Goal: Information Seeking & Learning: Learn about a topic

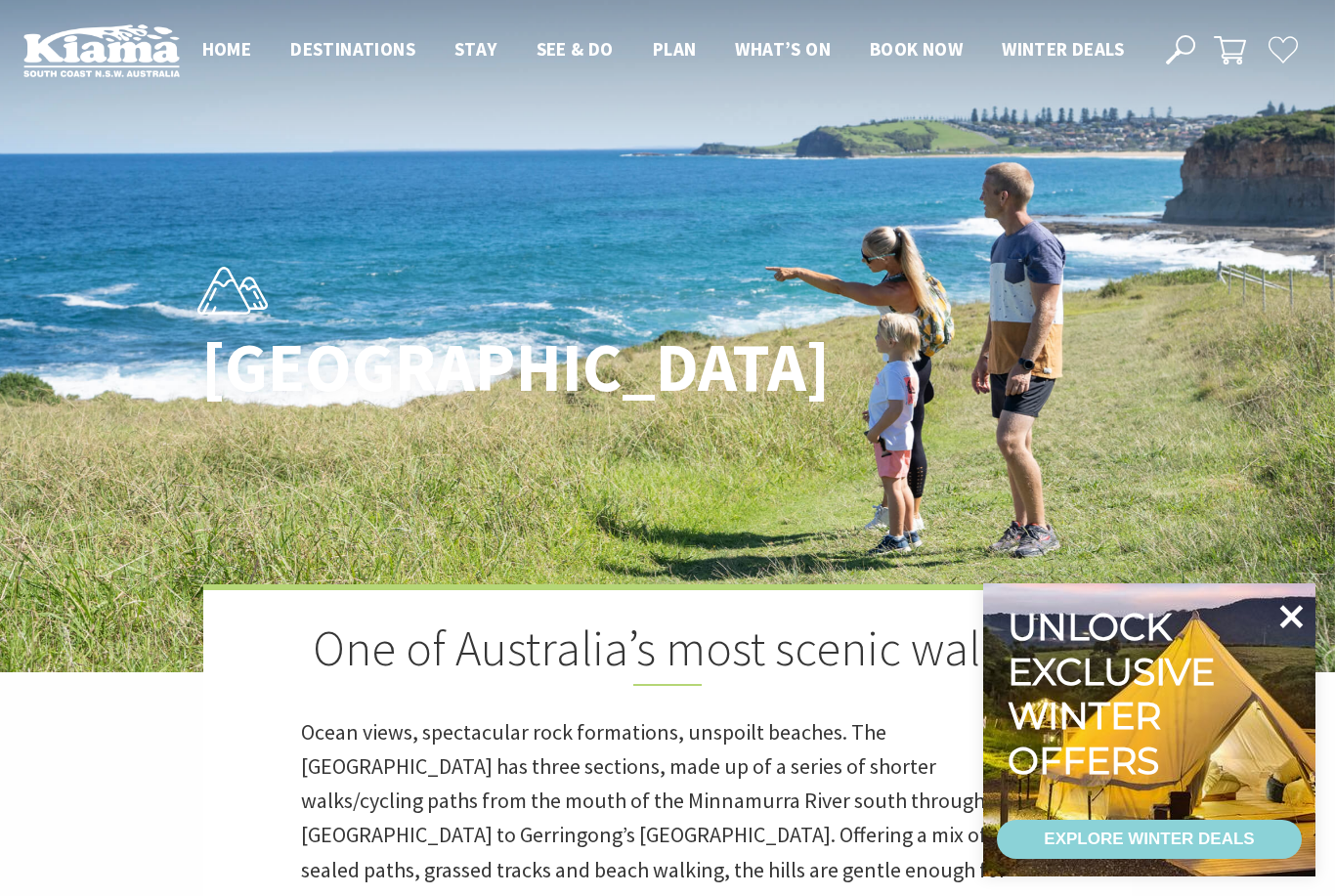
click at [1275, 608] on icon at bounding box center [1291, 617] width 47 height 47
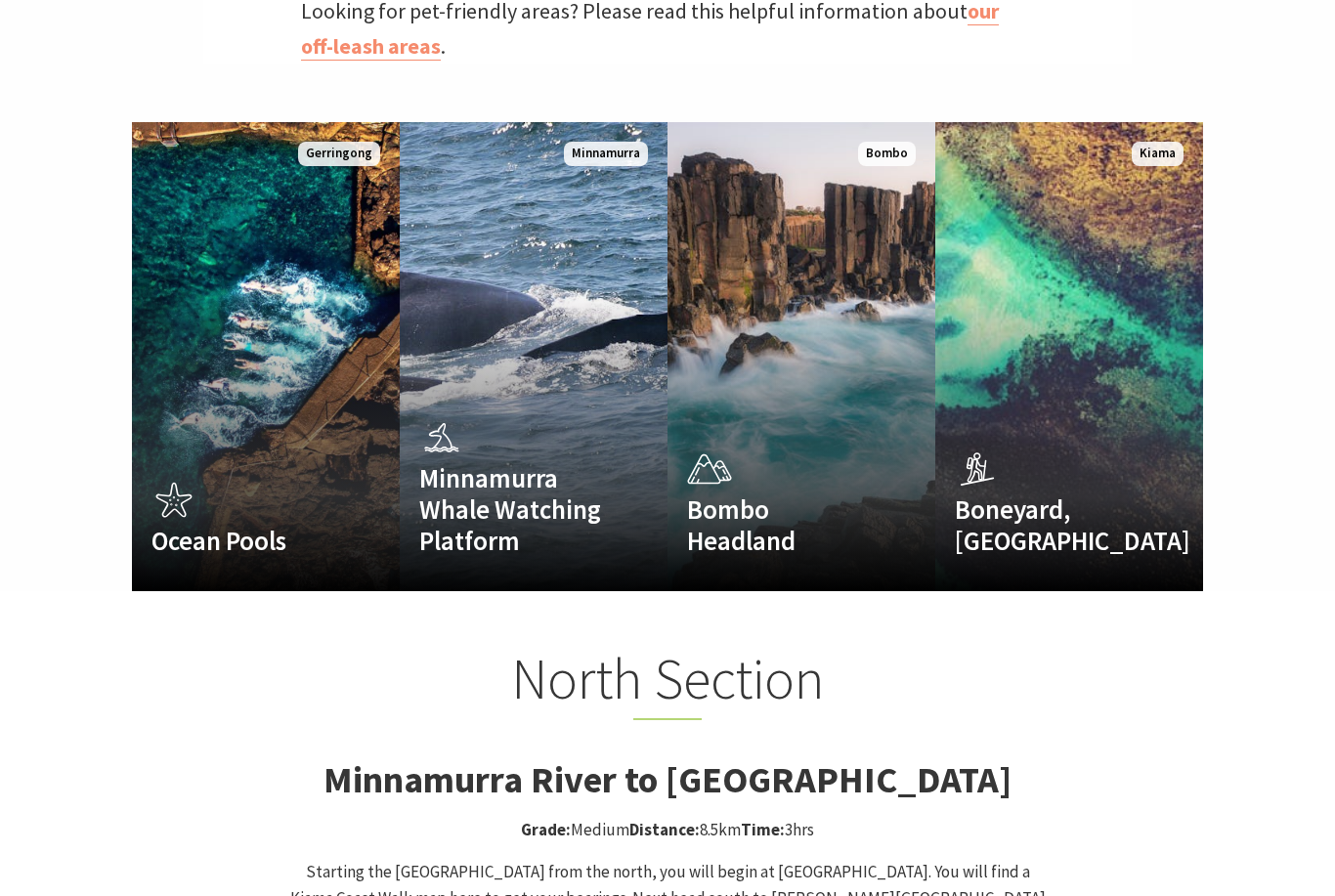
scroll to position [1262, 0]
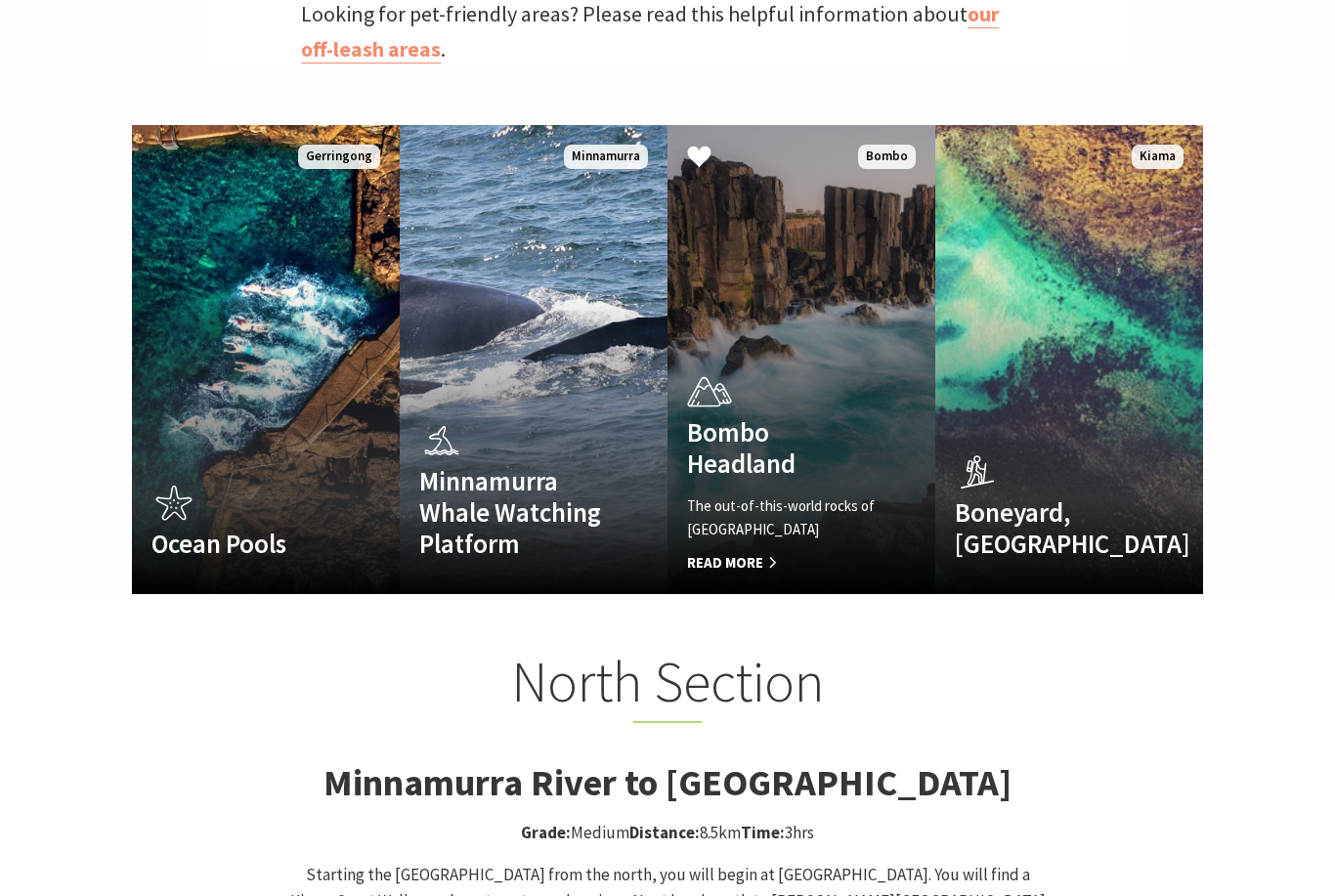
click at [758, 562] on span "Read More" at bounding box center [781, 563] width 188 height 24
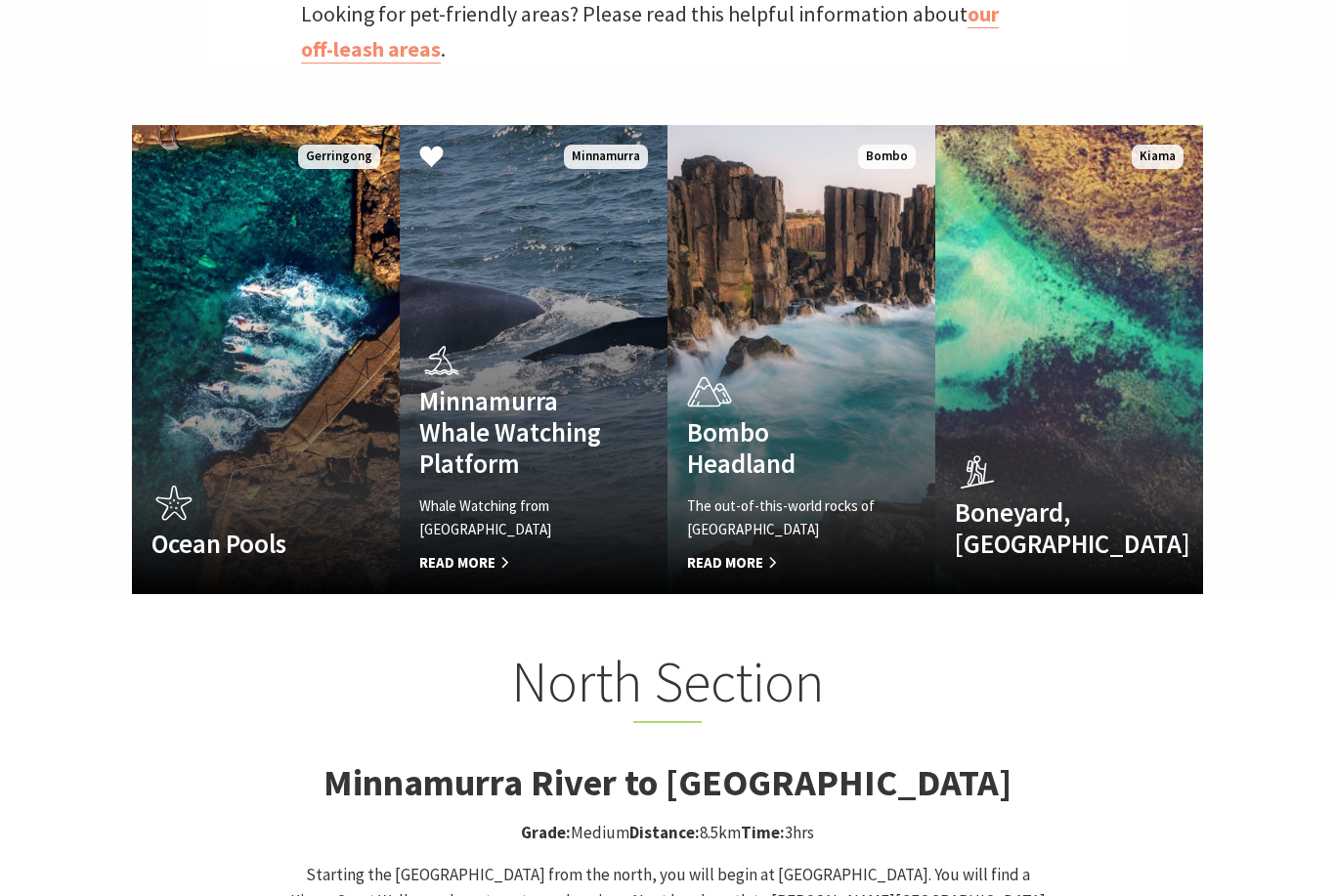
click at [473, 560] on div "Whale Watching from Minnamurra Point Read More" at bounding box center [514, 534] width 188 height 80
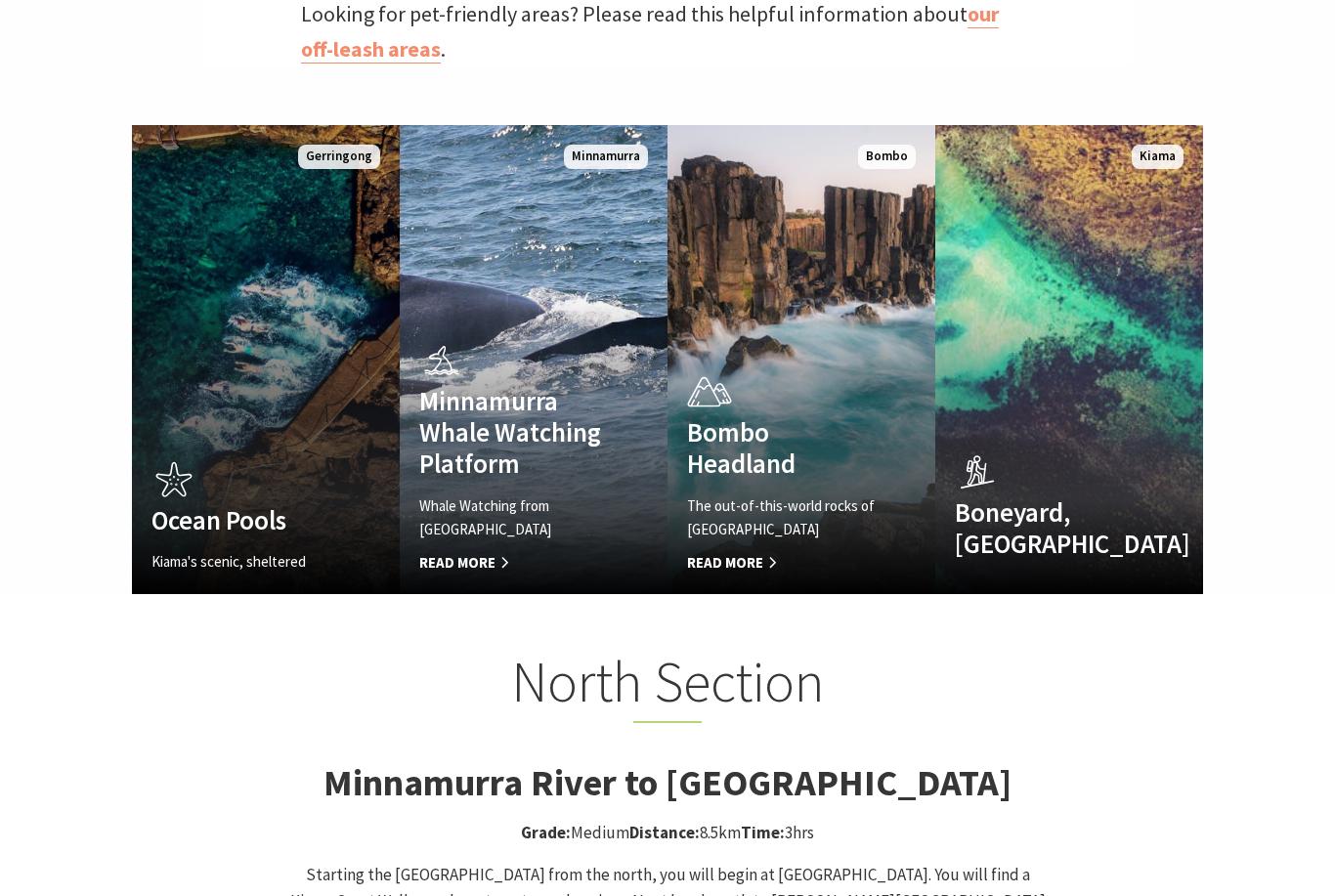
click at [285, 307] on link "Ocean Pools Kiama's scenic, sheltered harbour and ocean pools Read More Gerring…" at bounding box center [266, 360] width 268 height 470
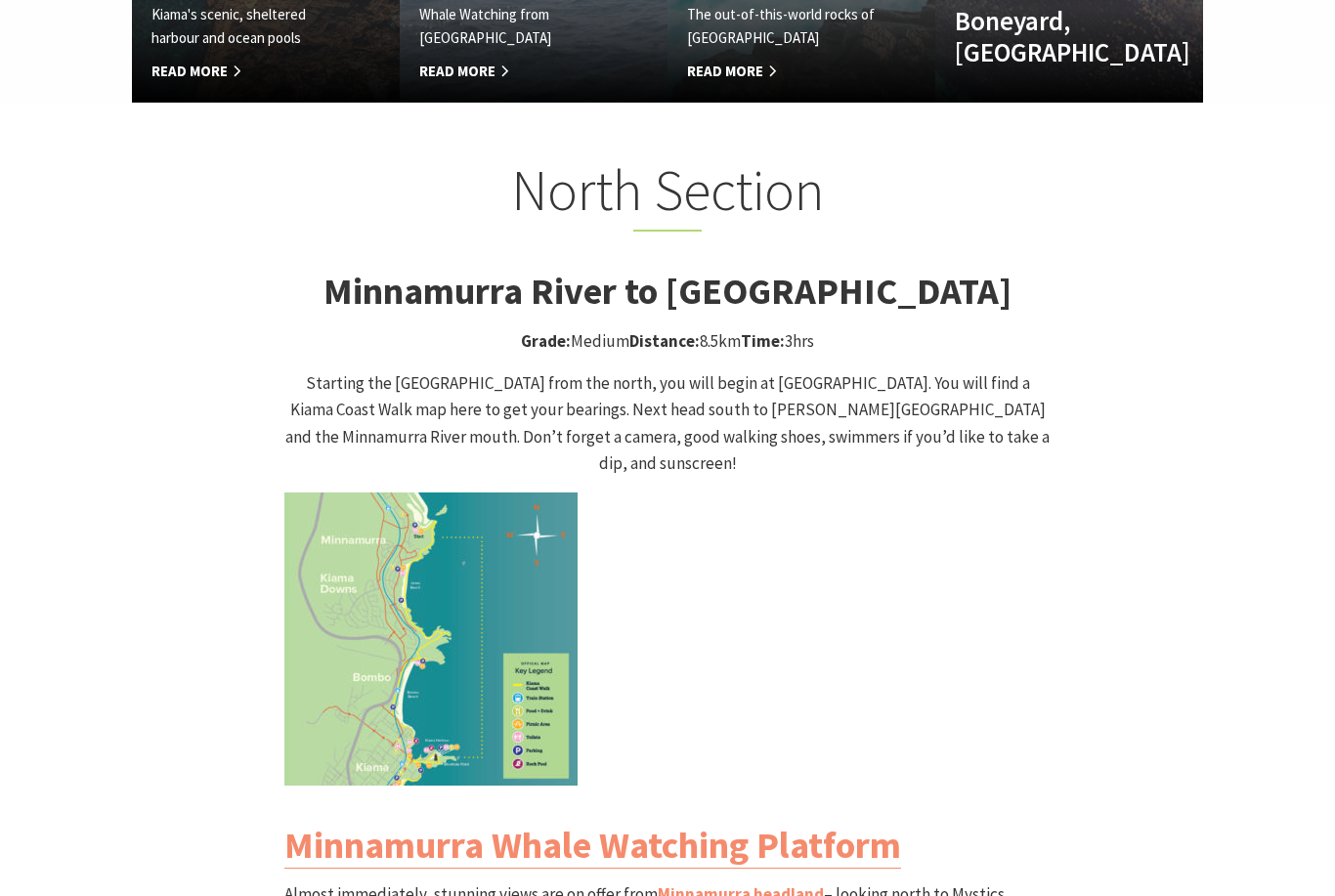
scroll to position [1777, 0]
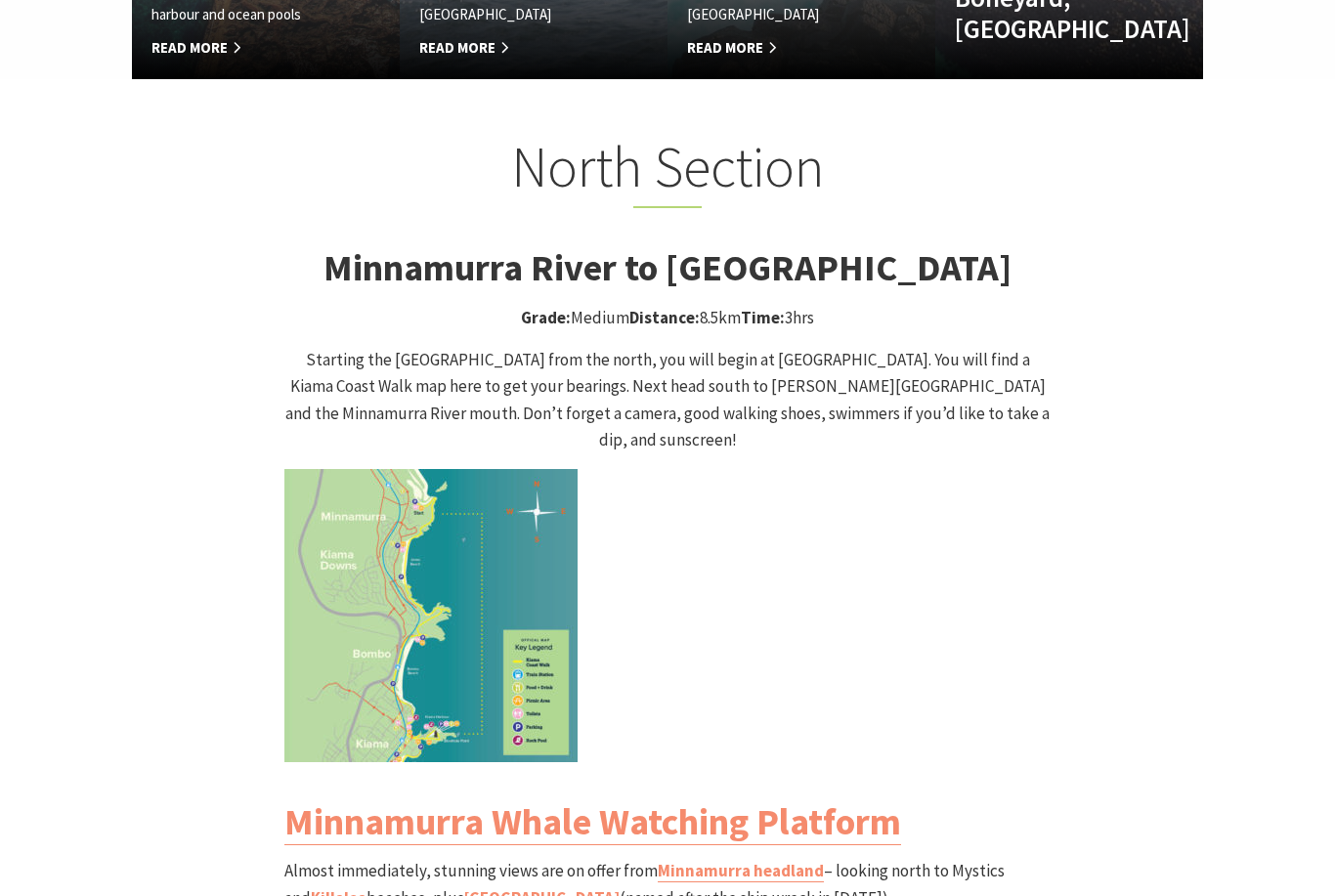
click at [472, 582] on img at bounding box center [430, 616] width 293 height 293
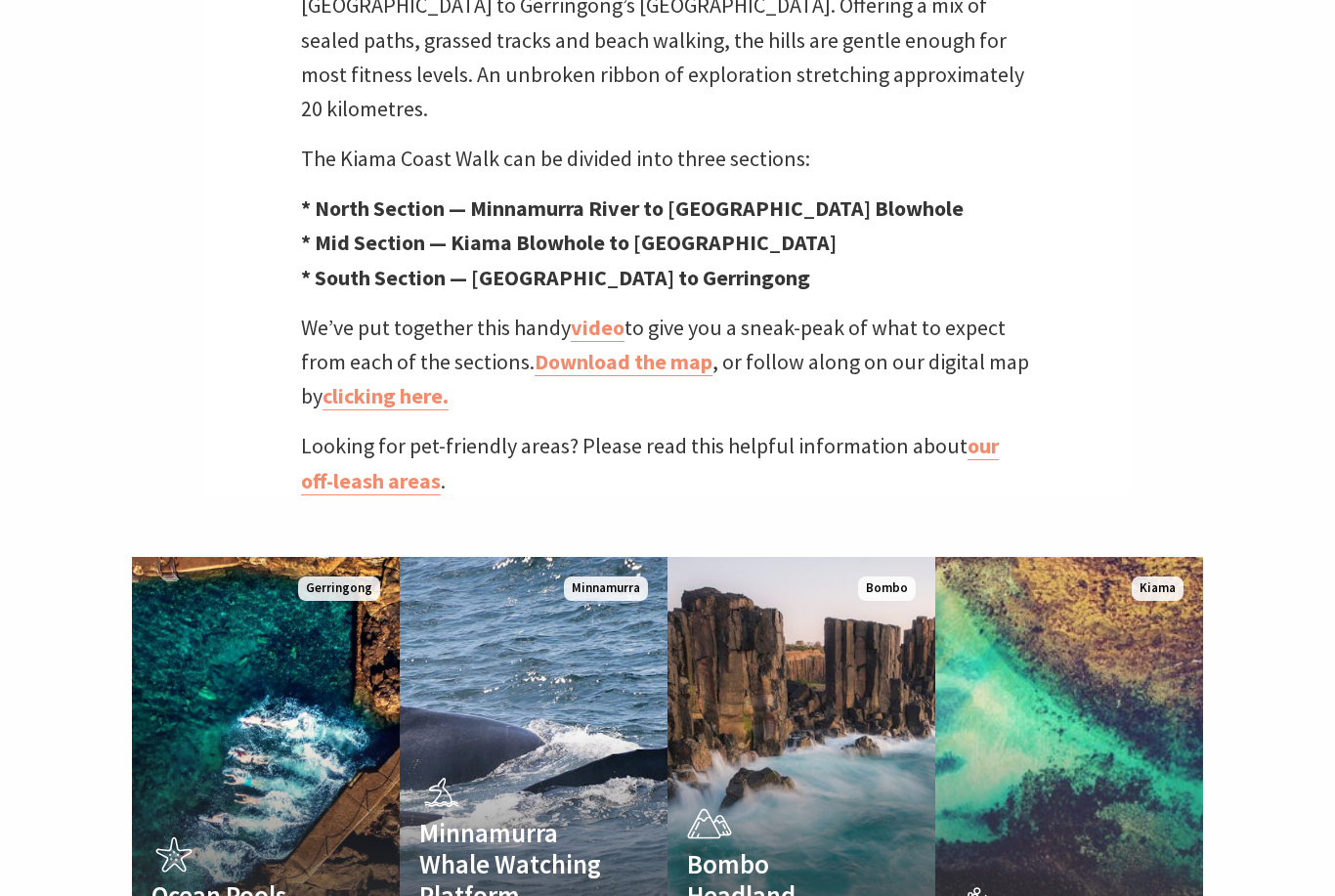
scroll to position [597, 1330]
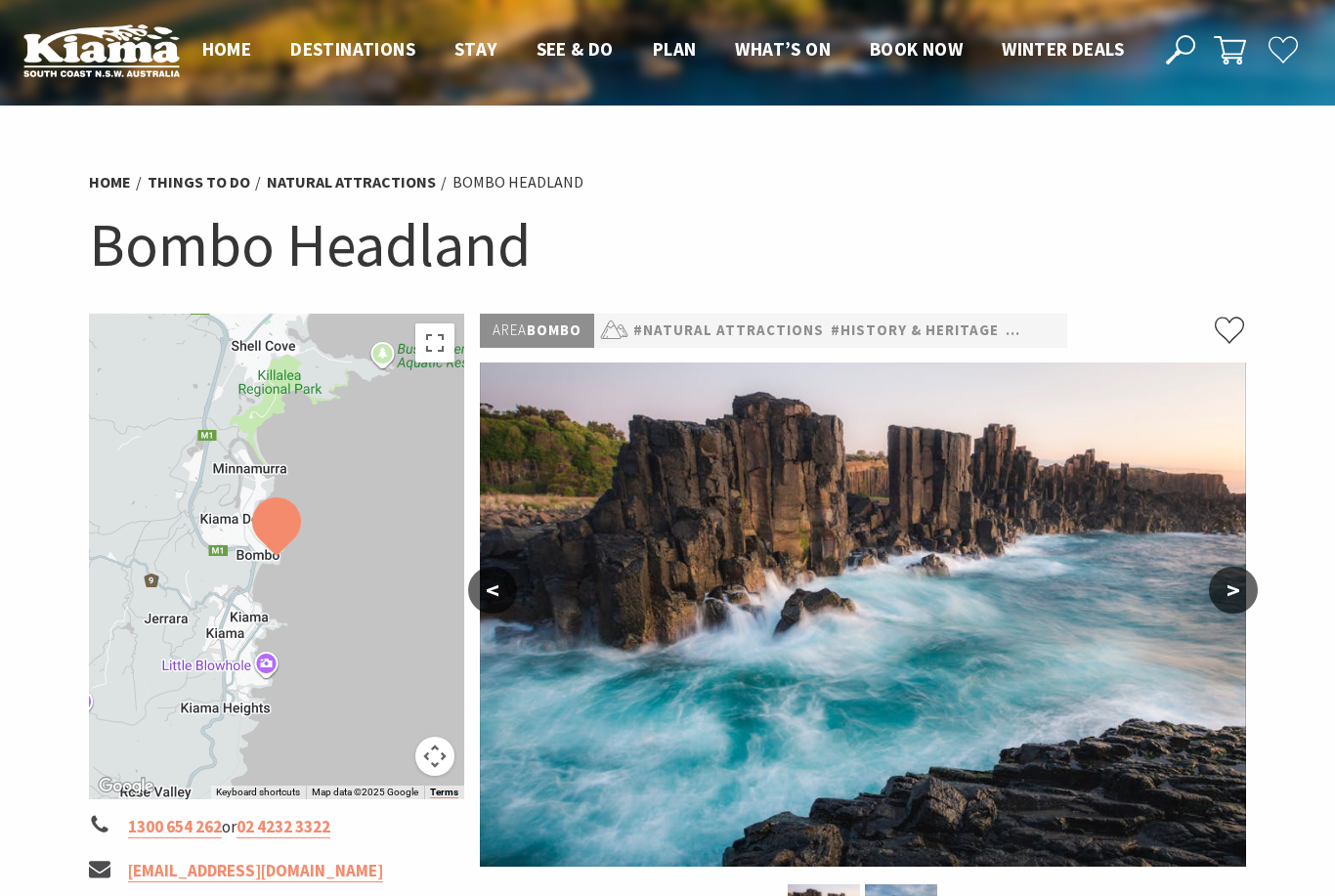
click at [1246, 587] on button ">" at bounding box center [1233, 590] width 49 height 47
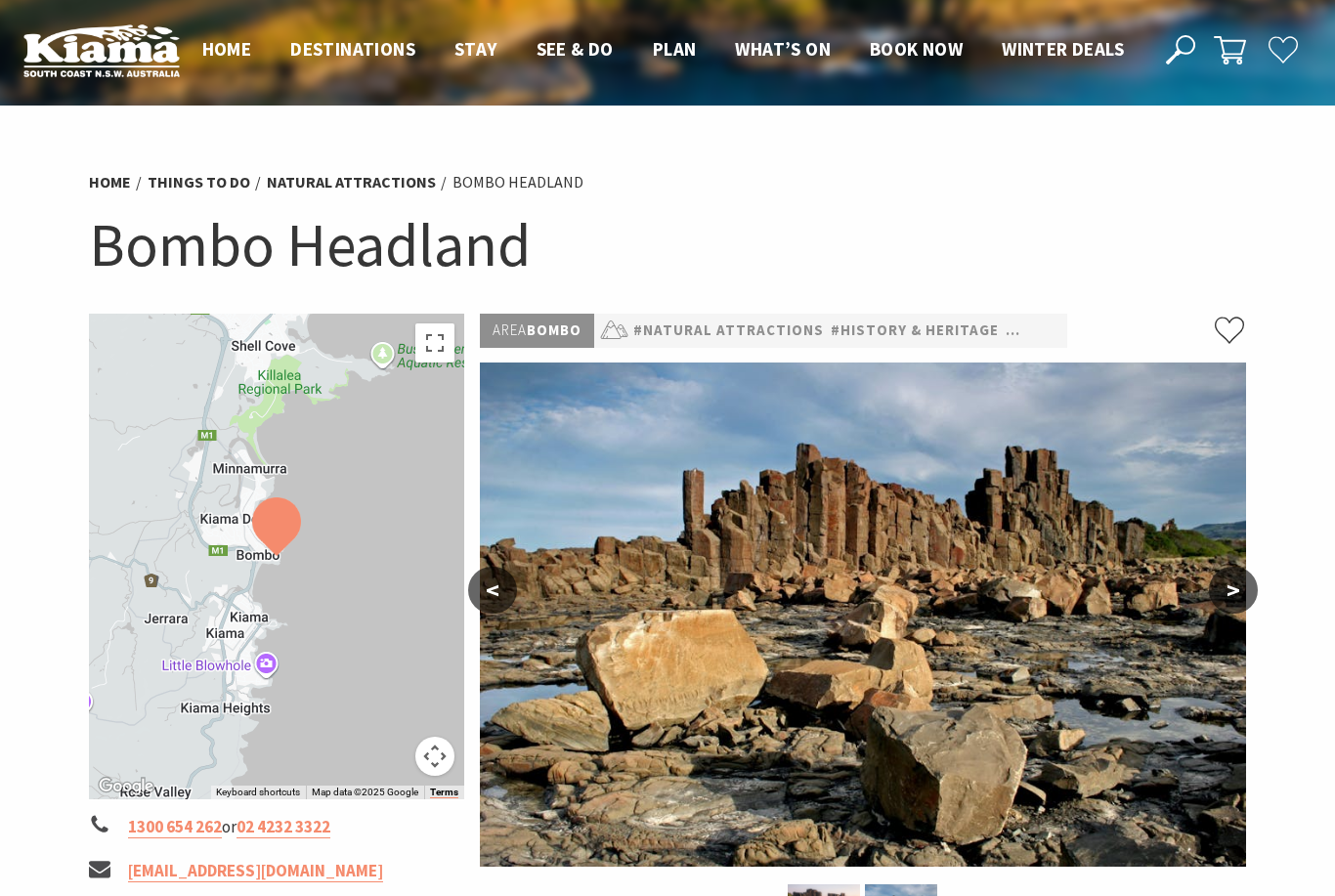
click at [1228, 593] on button ">" at bounding box center [1233, 590] width 49 height 47
click at [1245, 586] on button ">" at bounding box center [1233, 590] width 49 height 47
click at [1221, 595] on button ">" at bounding box center [1233, 590] width 49 height 47
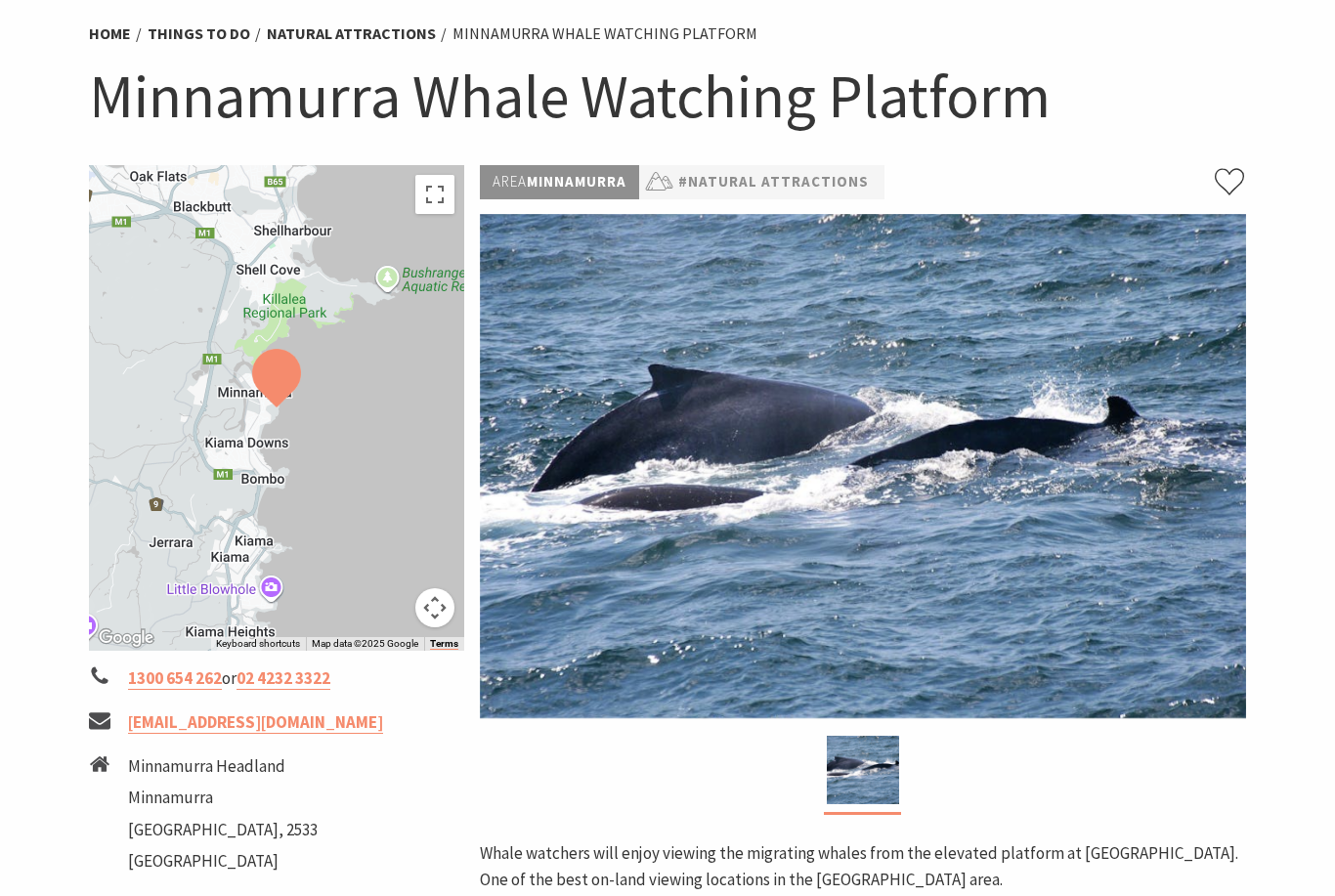
scroll to position [152, 0]
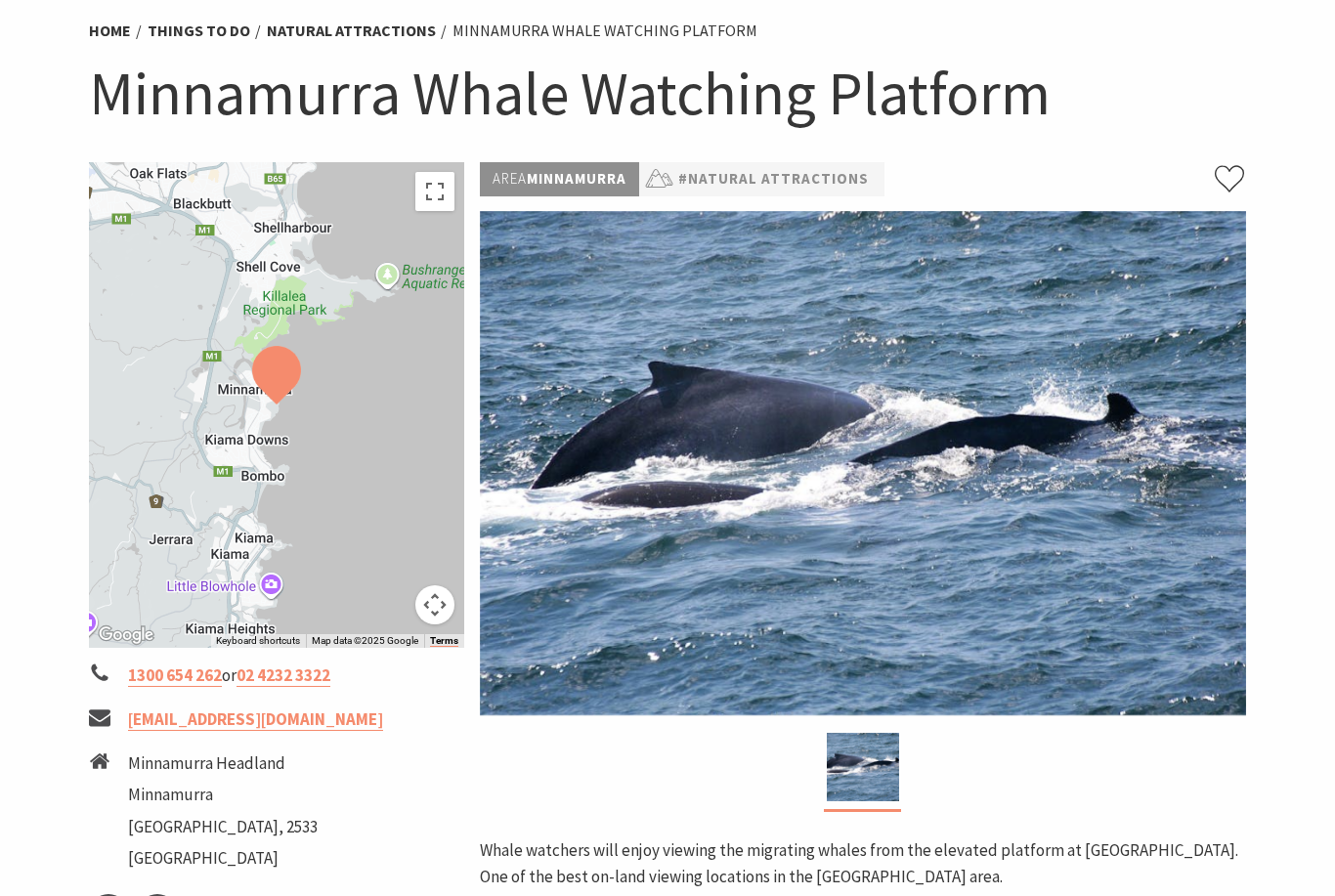
click at [730, 217] on img at bounding box center [864, 463] width 766 height 504
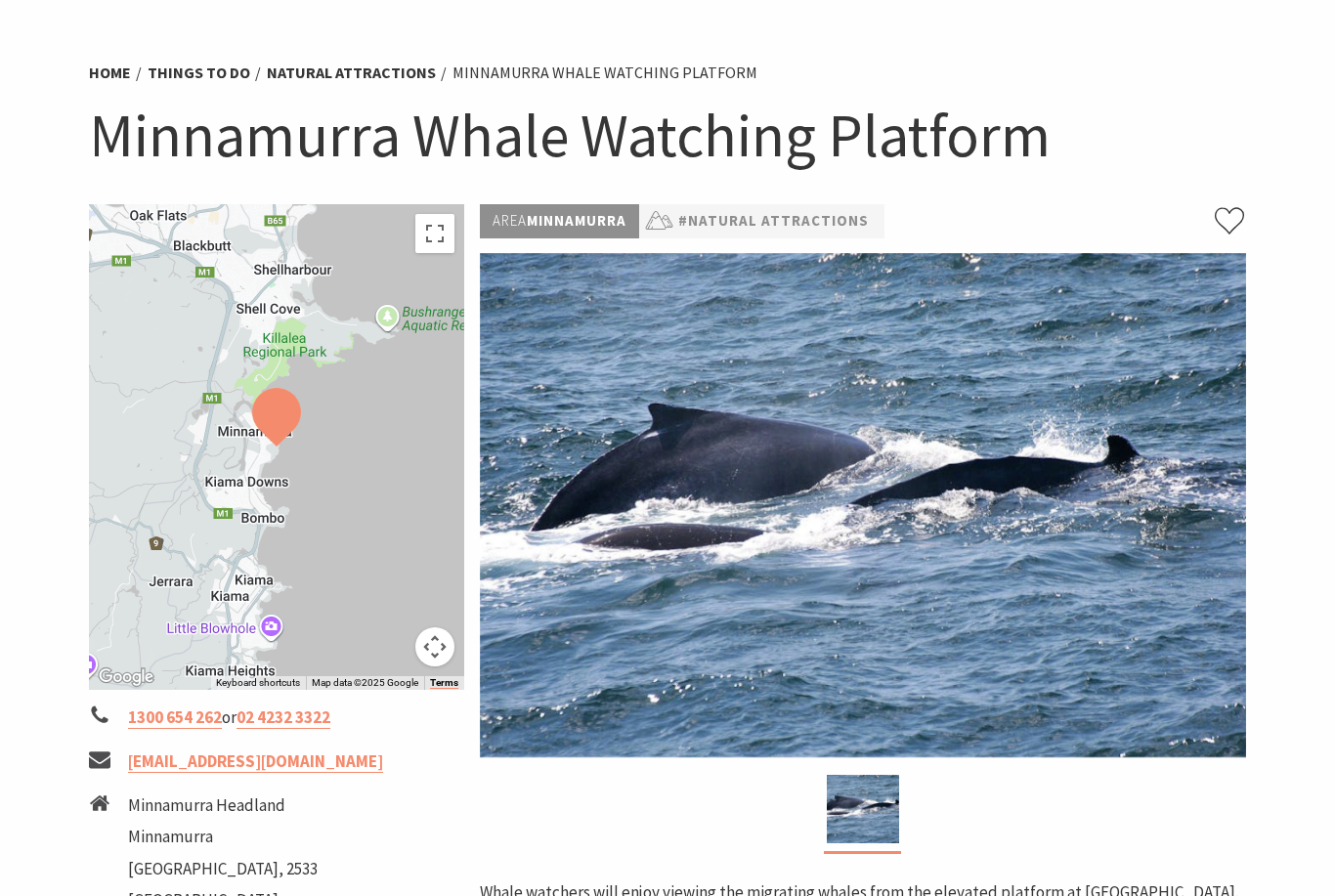
scroll to position [99, 0]
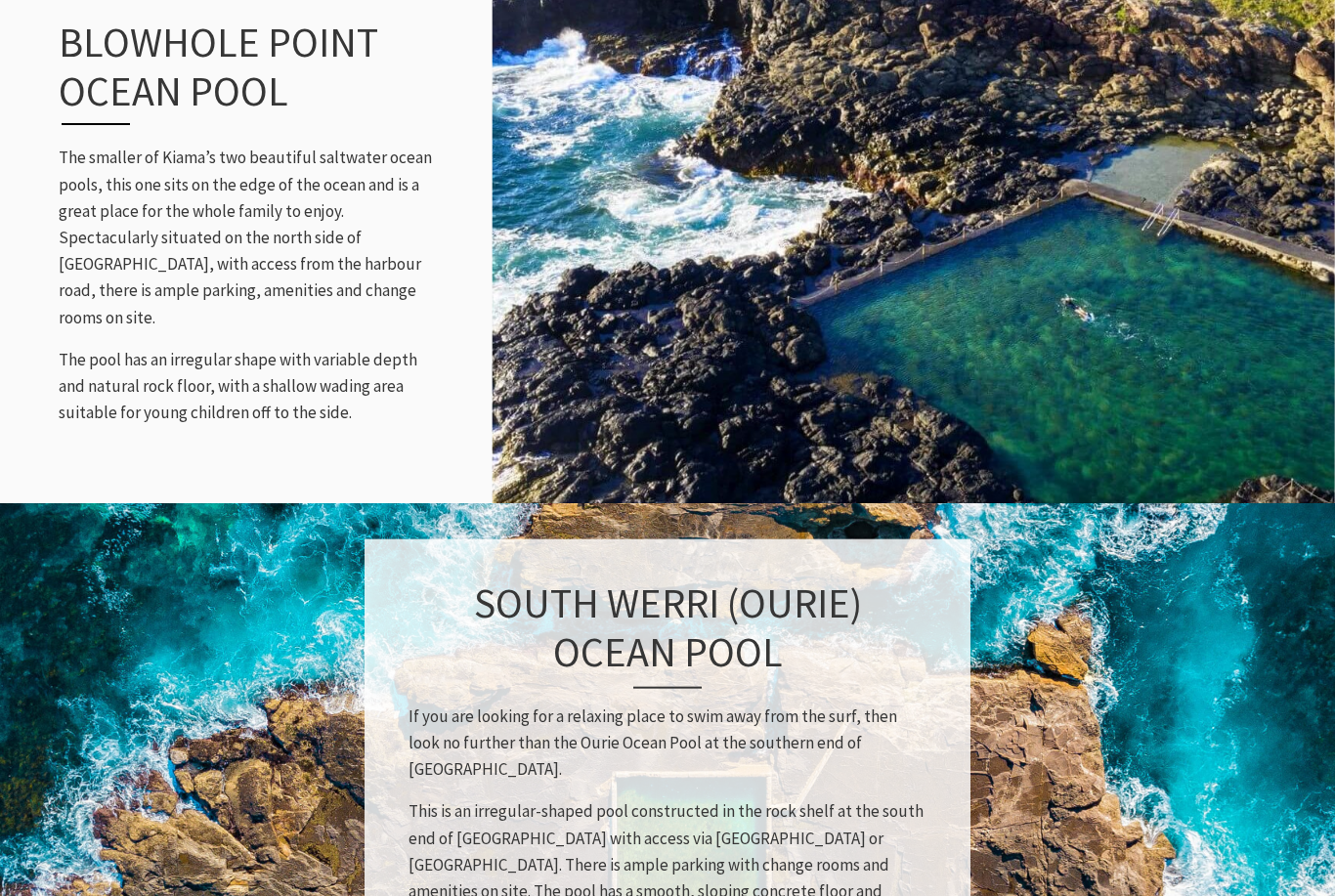
scroll to position [2091, 0]
